Goal: Task Accomplishment & Management: Complete application form

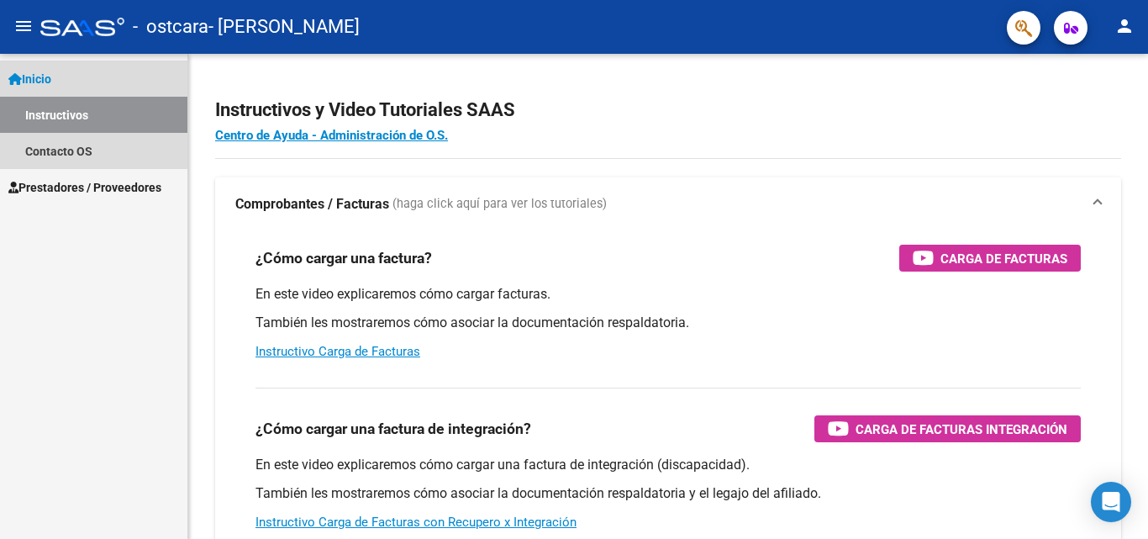
click at [61, 74] on link "Inicio" at bounding box center [93, 79] width 187 height 36
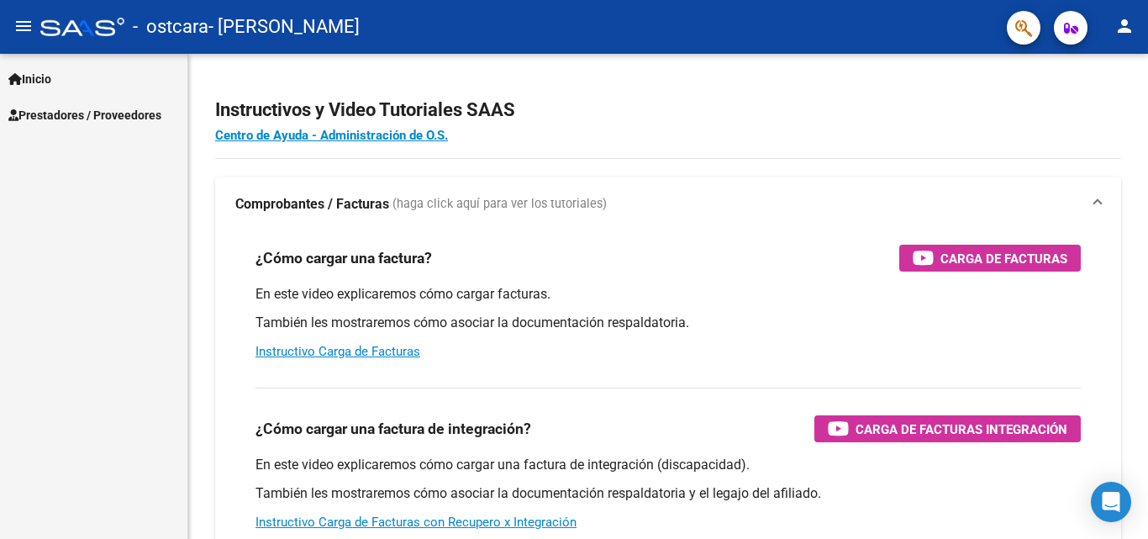
click at [59, 108] on span "Prestadores / Proveedores" at bounding box center [84, 115] width 153 height 18
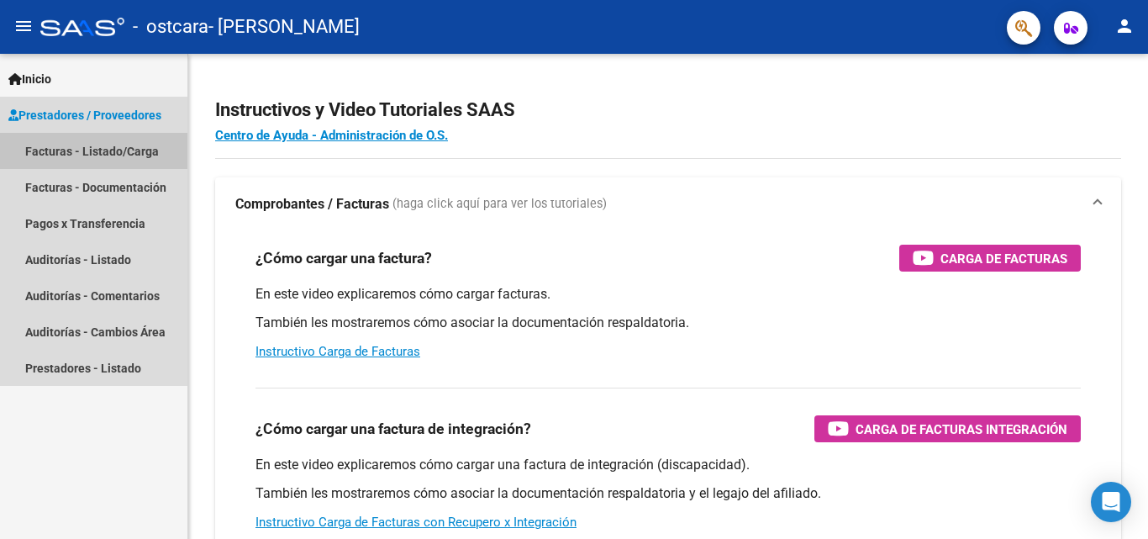
click at [51, 145] on link "Facturas - Listado/Carga" at bounding box center [93, 151] width 187 height 36
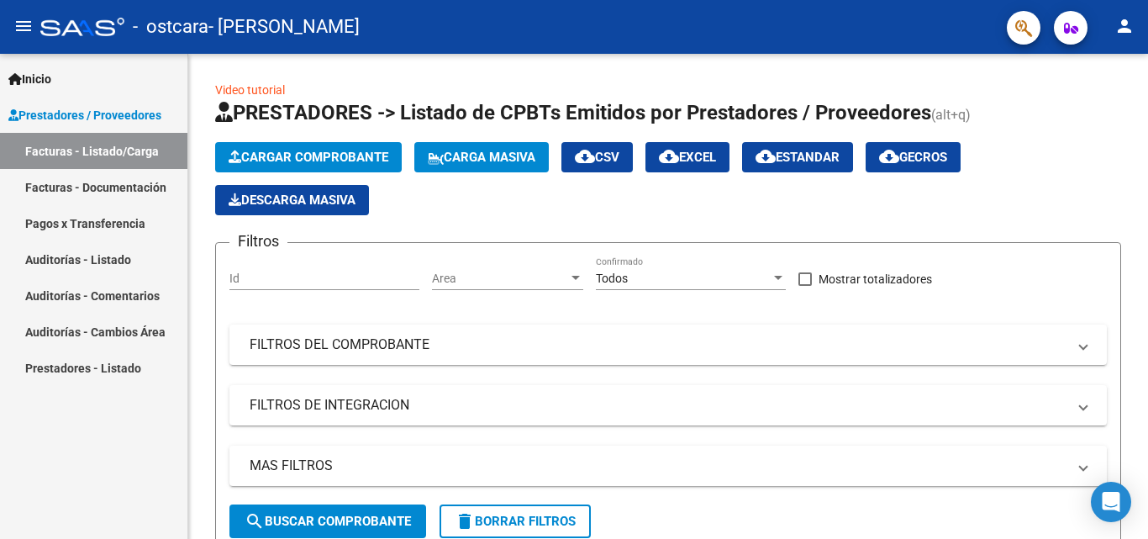
click at [50, 179] on link "Facturas - Documentación" at bounding box center [93, 187] width 187 height 36
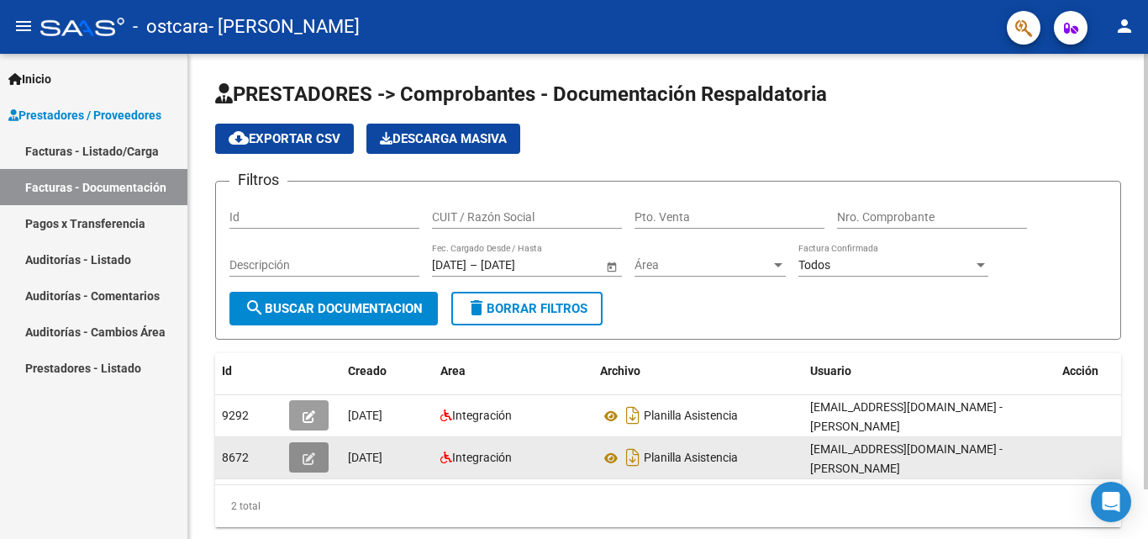
click at [300, 458] on button "button" at bounding box center [309, 457] width 40 height 30
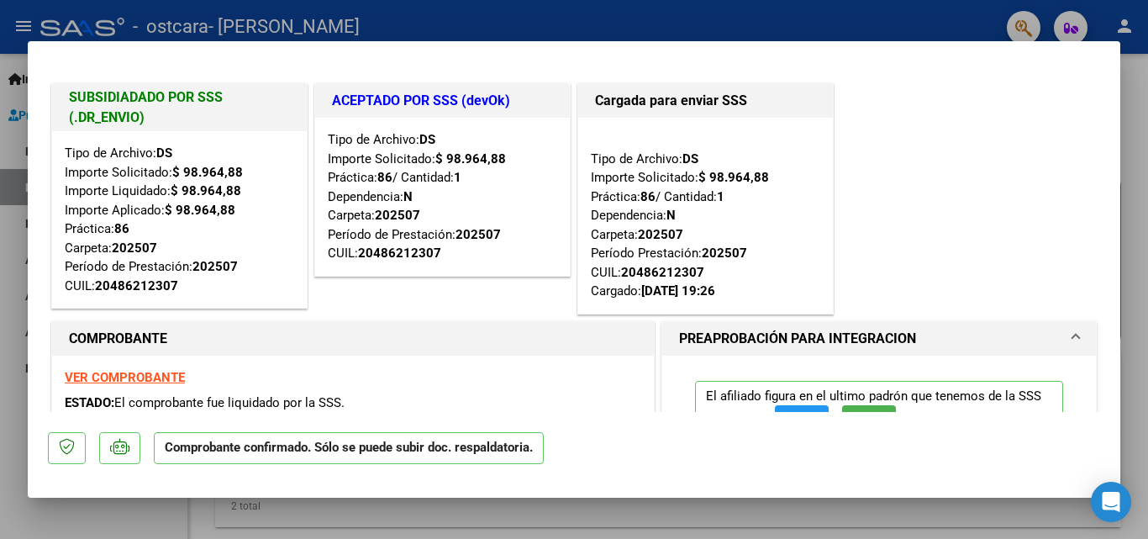
click at [111, 382] on strong "VER COMPROBANTE" at bounding box center [125, 377] width 120 height 15
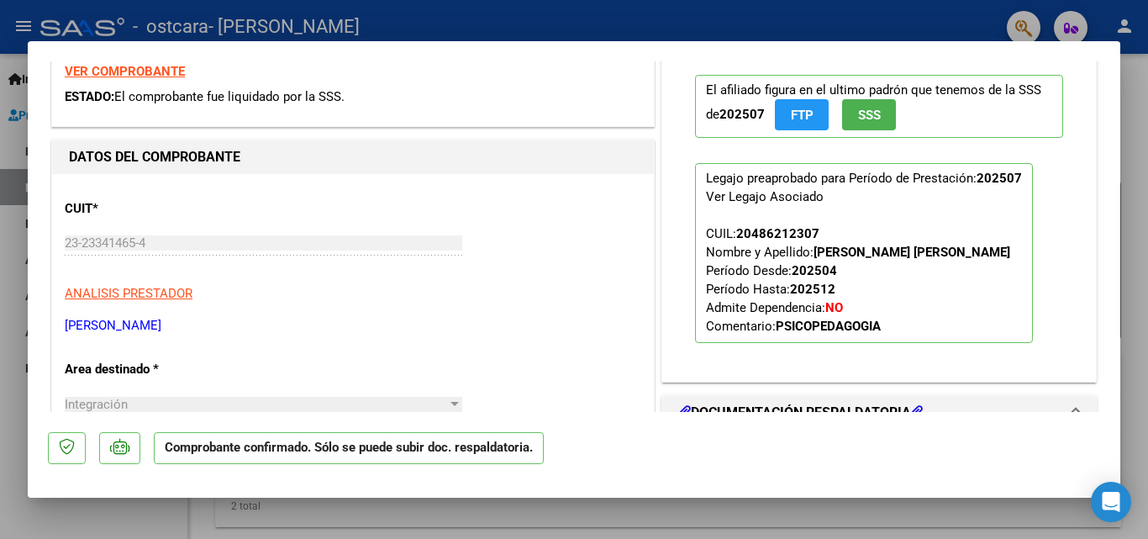
scroll to position [612, 0]
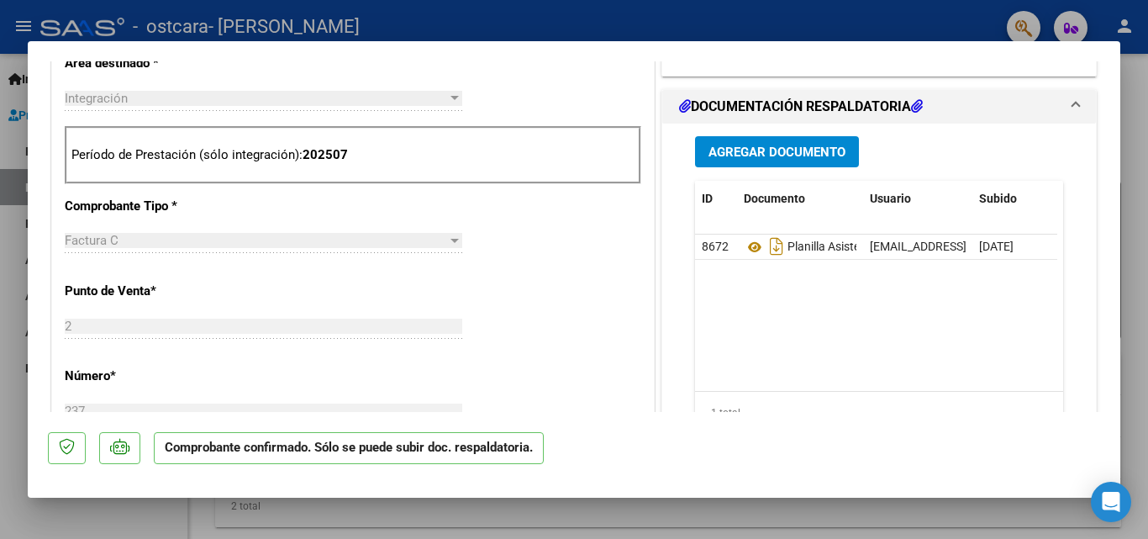
click at [793, 103] on h1 "DOCUMENTACIÓN RESPALDATORIA" at bounding box center [801, 107] width 244 height 20
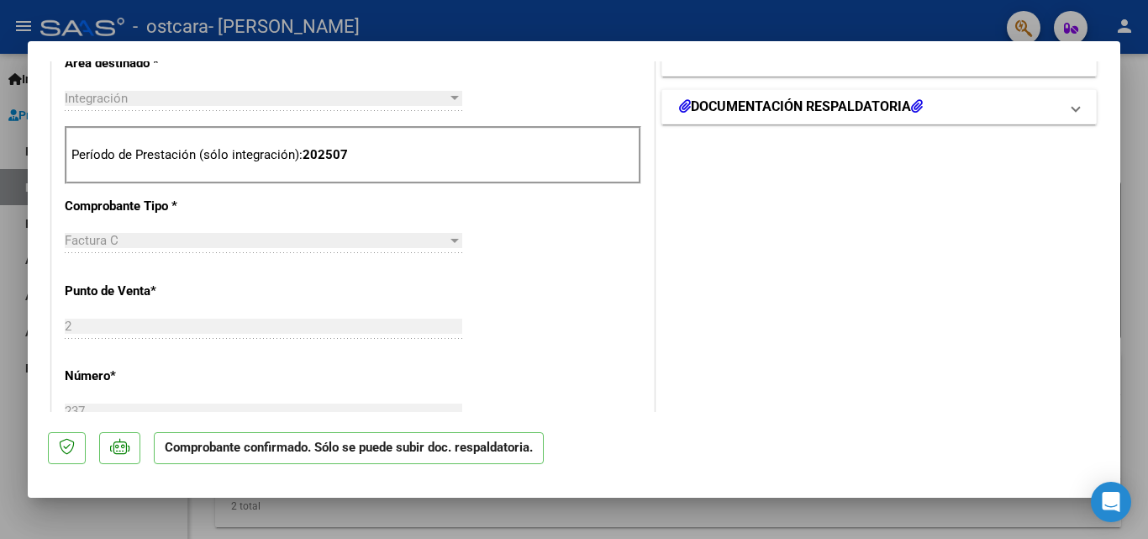
click at [793, 103] on h1 "DOCUMENTACIÓN RESPALDATORIA" at bounding box center [801, 107] width 244 height 20
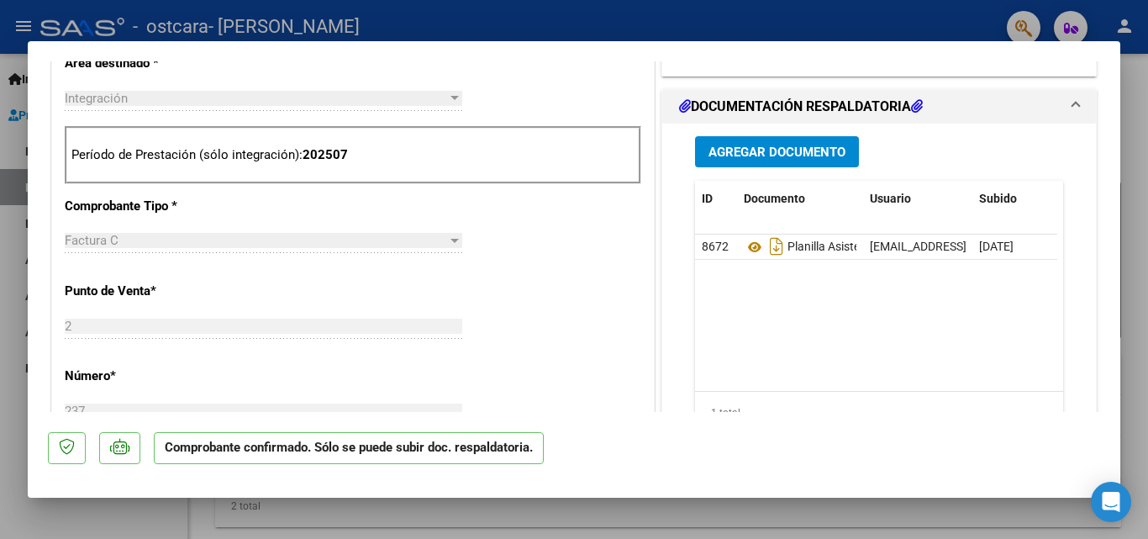
click at [793, 103] on h1 "DOCUMENTACIÓN RESPALDATORIA" at bounding box center [801, 107] width 244 height 20
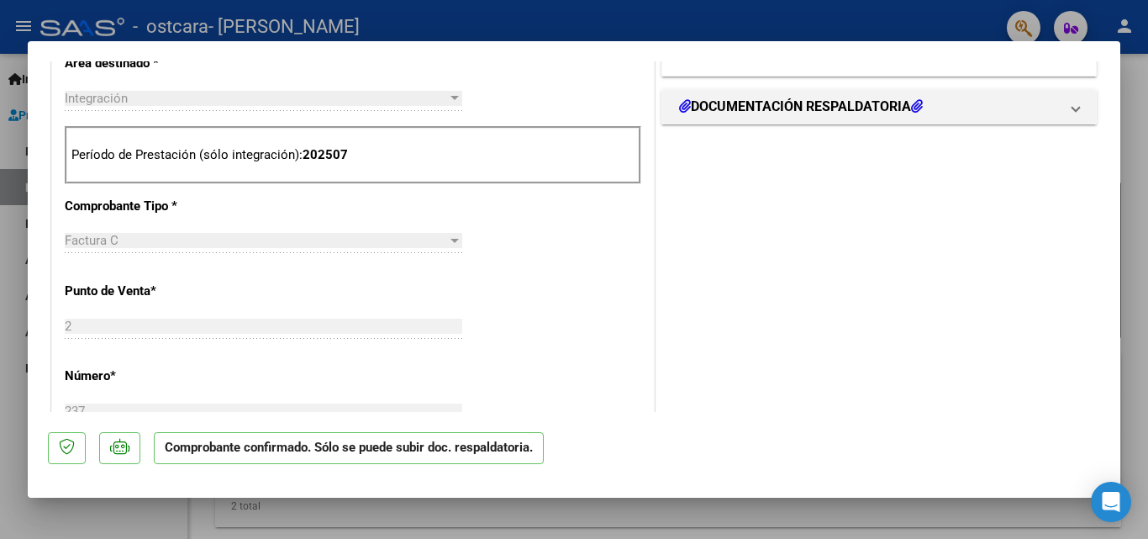
click at [151, 240] on div "Factura C" at bounding box center [256, 240] width 382 height 15
click at [166, 98] on div "Integración" at bounding box center [256, 98] width 382 height 15
click at [1112, 432] on mat-dialog-container "SUBSIDIADADO POR SSS (.DR_ENVIO) Tipo de Archivo: DS Importe Solicitado: $ 98.9…" at bounding box center [574, 269] width 1093 height 456
click at [1103, 91] on mat-dialog-content "SUBSIDIADADO POR SSS (.DR_ENVIO) Tipo de Archivo: DS Importe Solicitado: $ 98.9…" at bounding box center [574, 236] width 1093 height 351
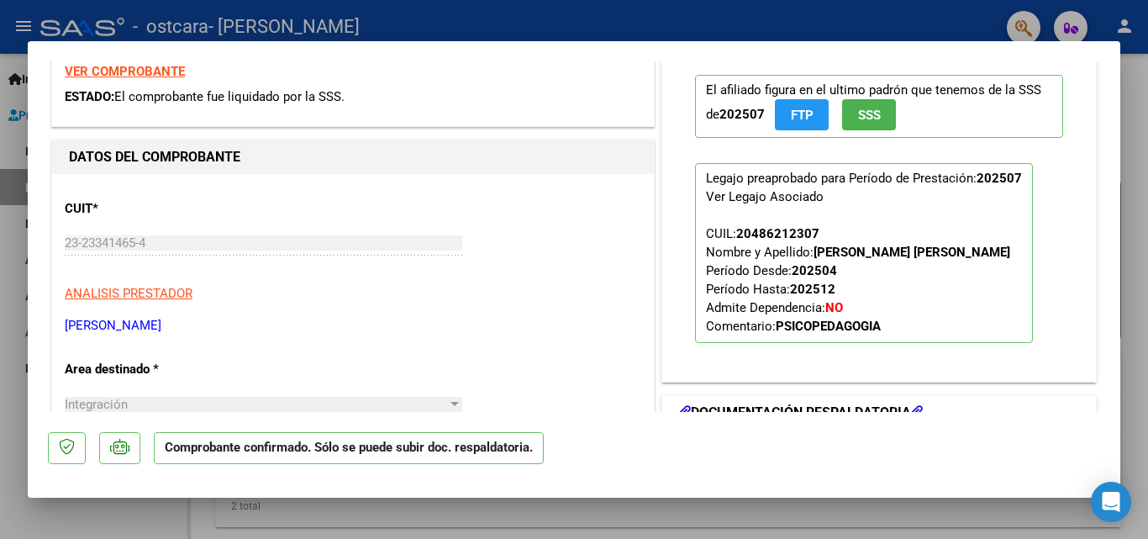
click at [800, 406] on h1 "DOCUMENTACIÓN RESPALDATORIA" at bounding box center [801, 413] width 244 height 20
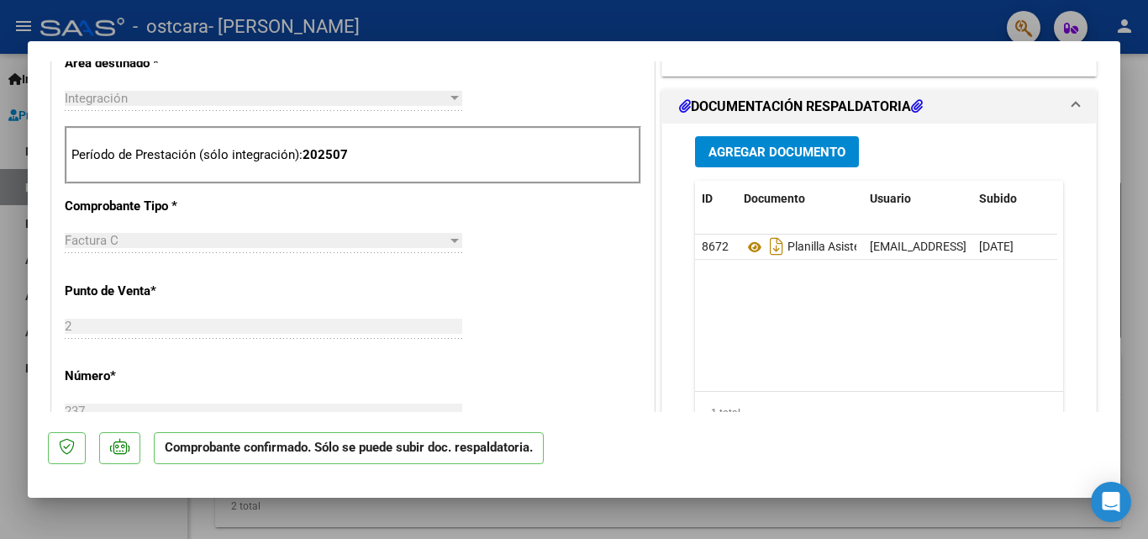
click at [793, 155] on span "Agregar Documento" at bounding box center [777, 152] width 137 height 15
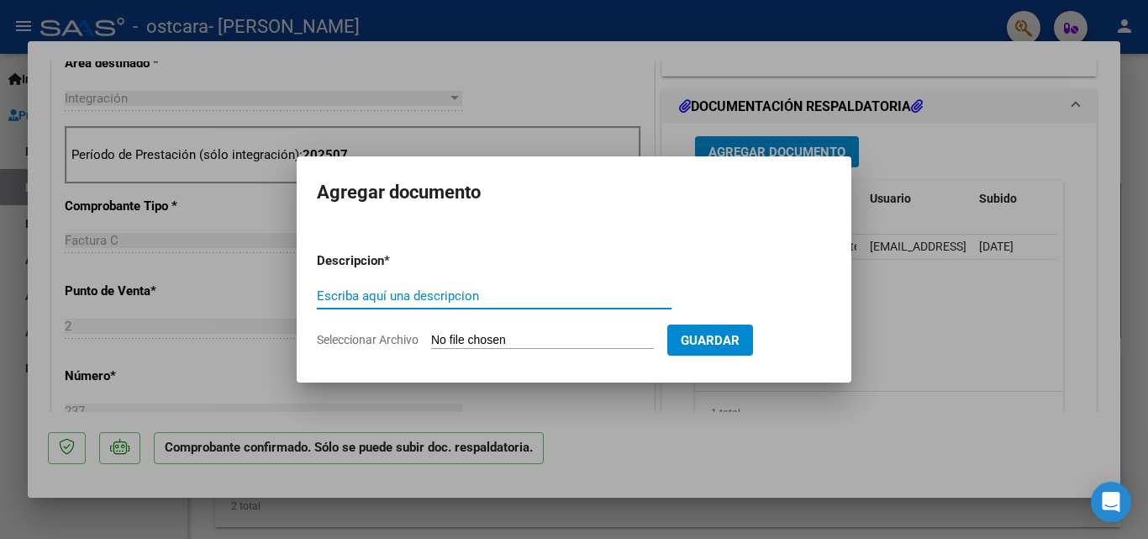
click at [439, 300] on input "Escriba aquí una descripcion" at bounding box center [494, 295] width 355 height 15
click at [420, 296] on input "Recibo de pago" at bounding box center [494, 295] width 355 height 15
type input "Recibo comprobante de pago"
click at [533, 342] on input "Seleccionar Archivo" at bounding box center [542, 341] width 223 height 16
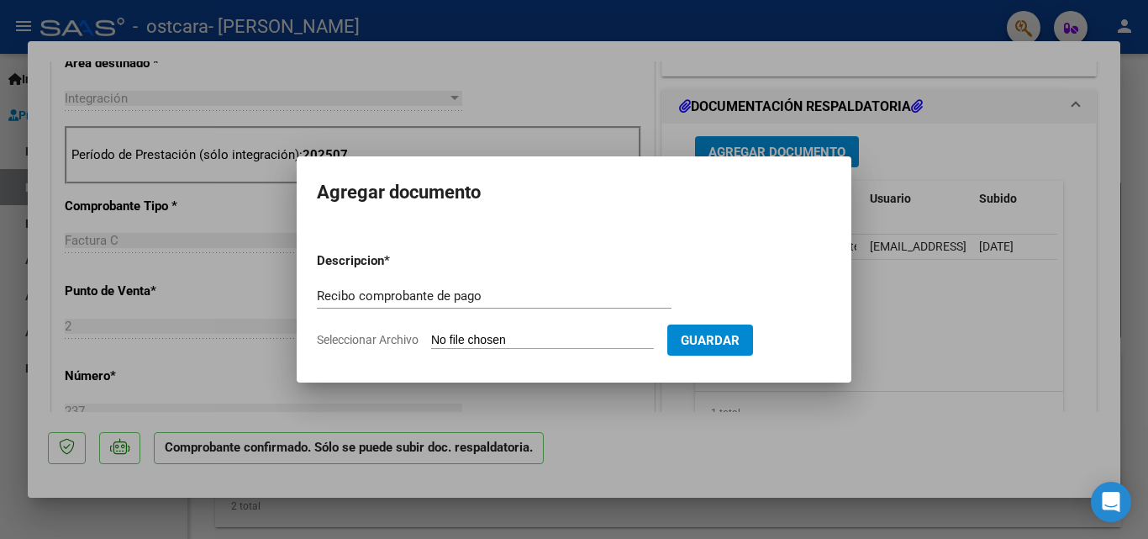
type input "C:\fakepath\Recibo .jpeg"
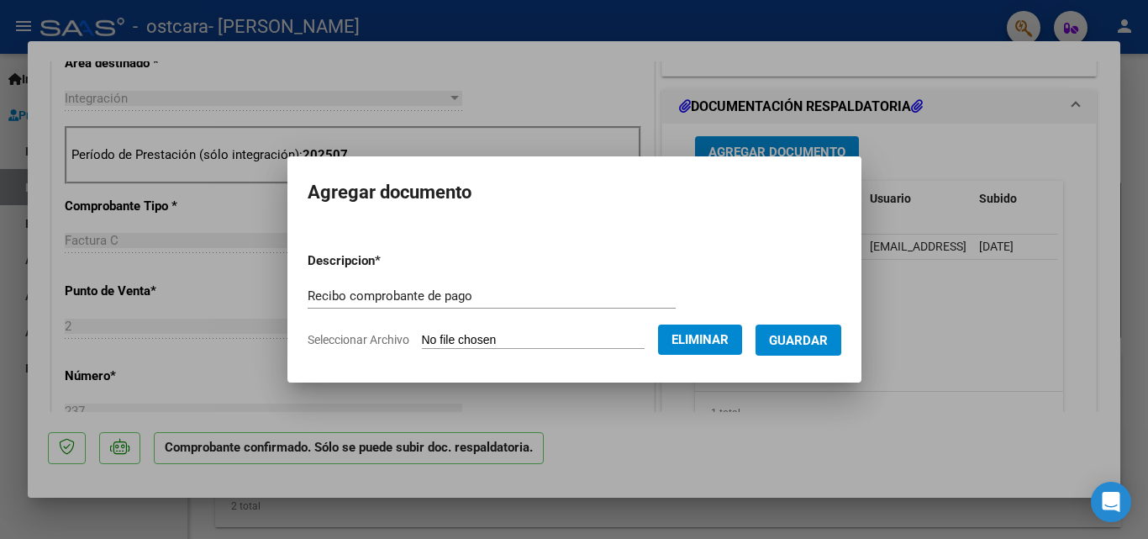
click at [804, 340] on span "Guardar" at bounding box center [798, 340] width 59 height 15
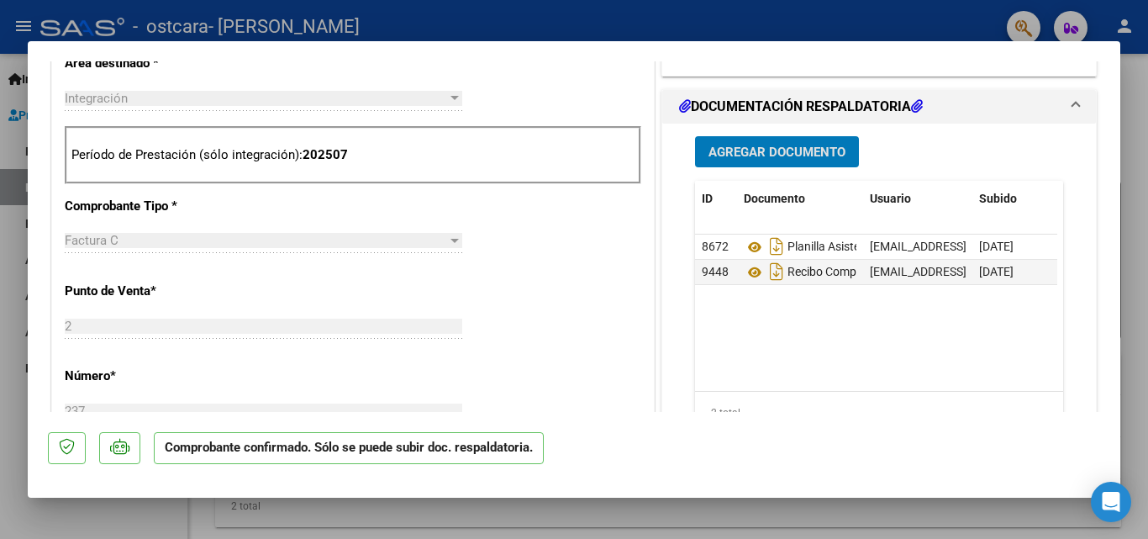
click at [678, 12] on div at bounding box center [574, 269] width 1148 height 539
type input "$ 0,00"
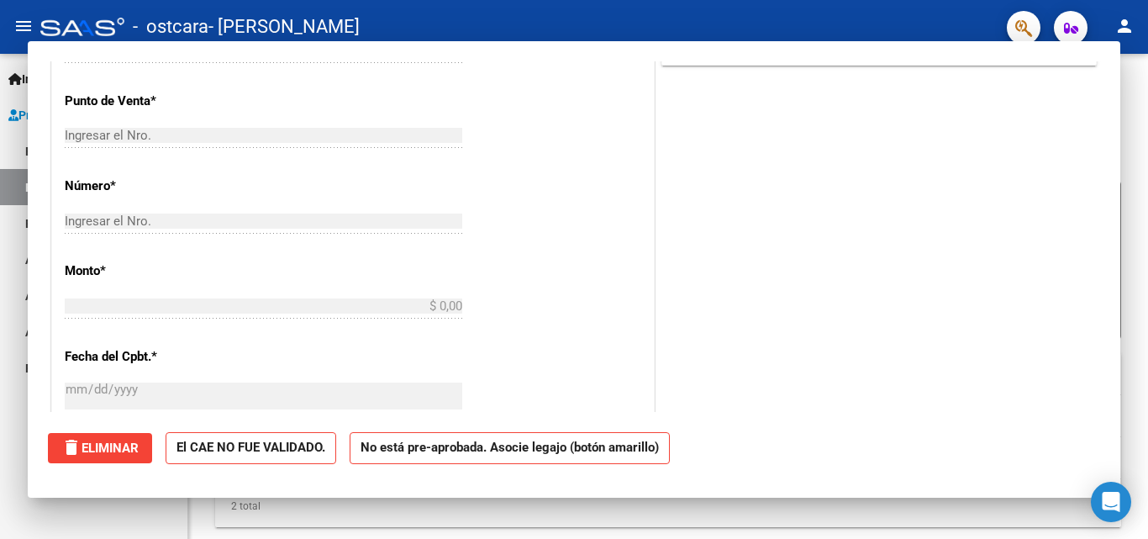
scroll to position [0, 0]
